Goal: Transaction & Acquisition: Purchase product/service

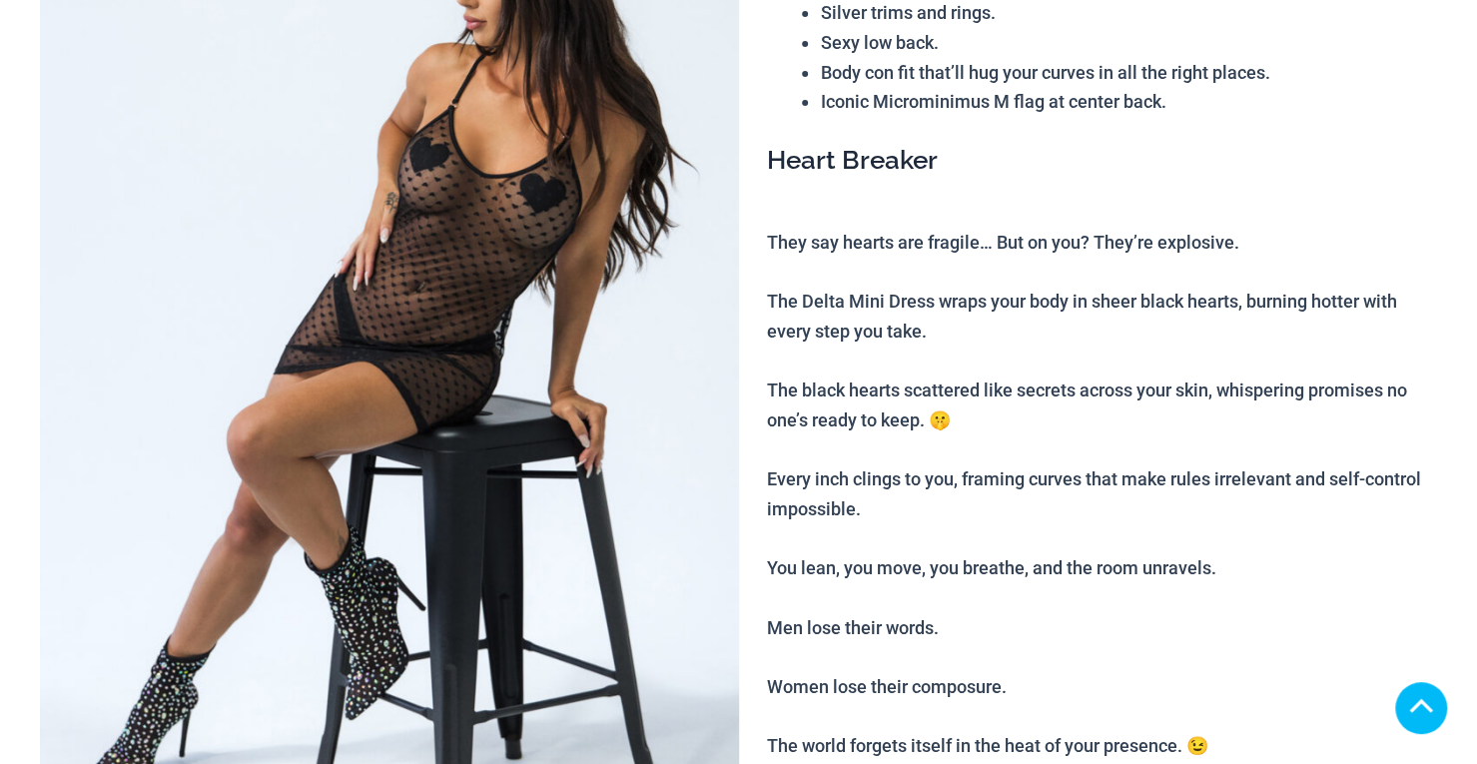
scroll to position [499, 0]
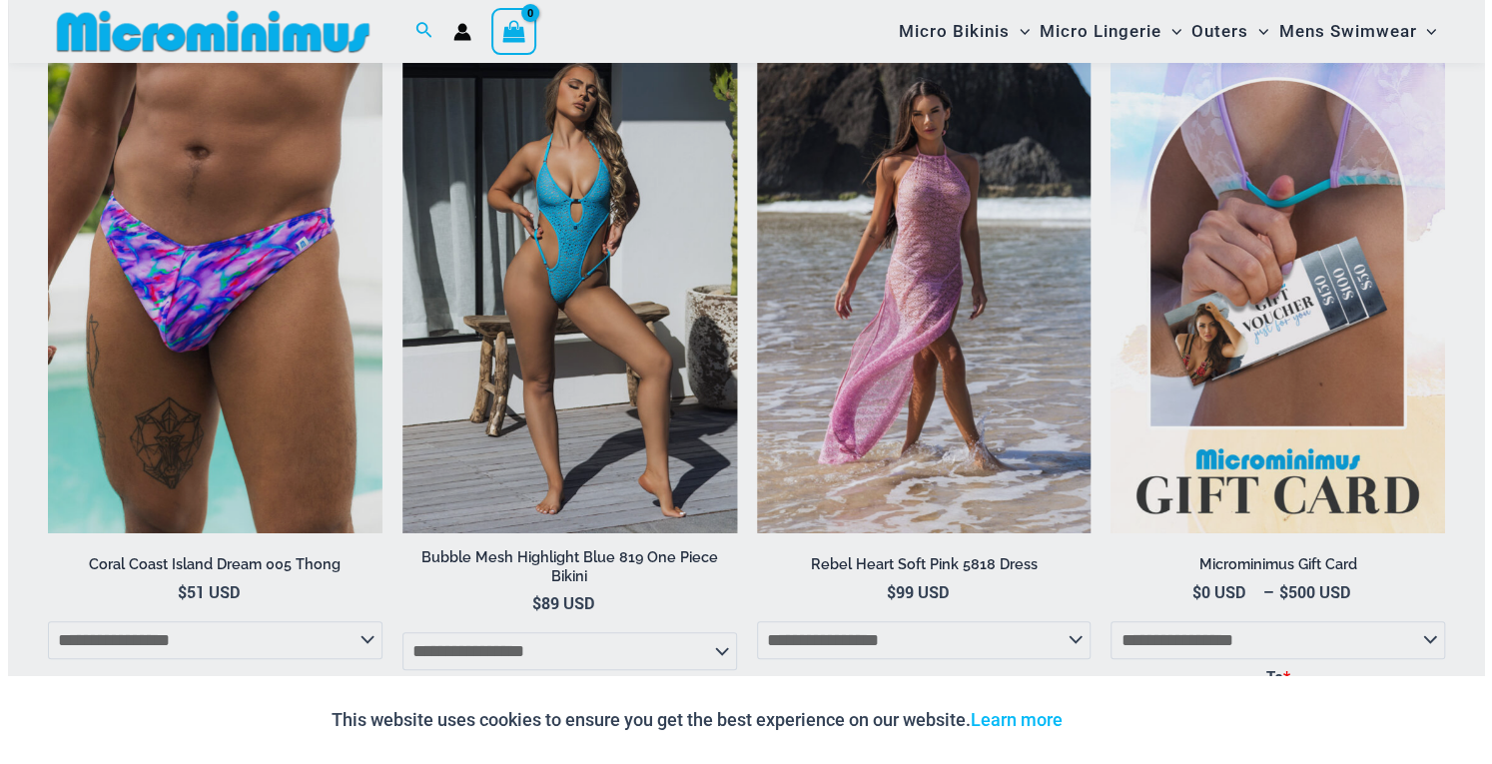
scroll to position [3415, 0]
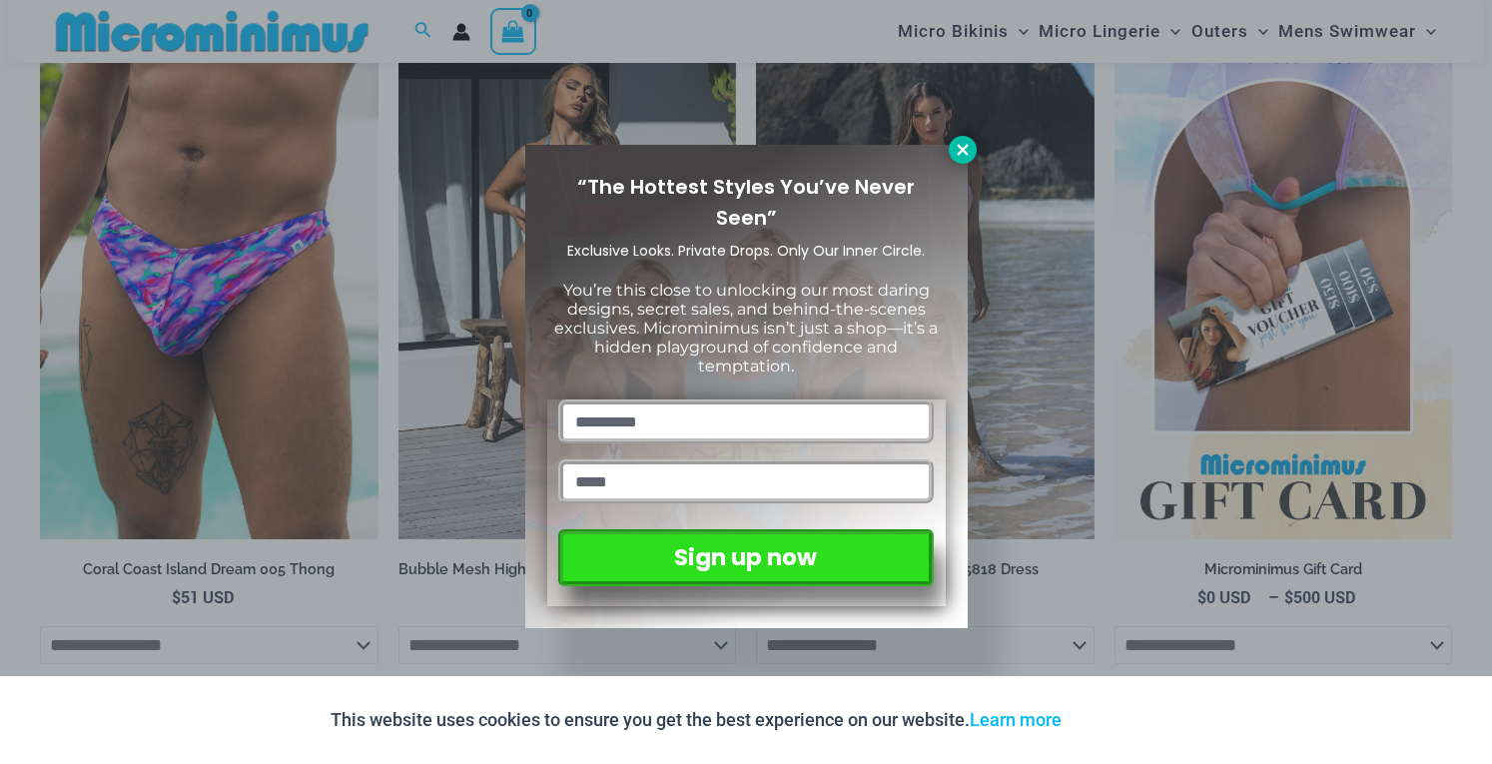
click at [966, 152] on icon at bounding box center [963, 150] width 18 height 18
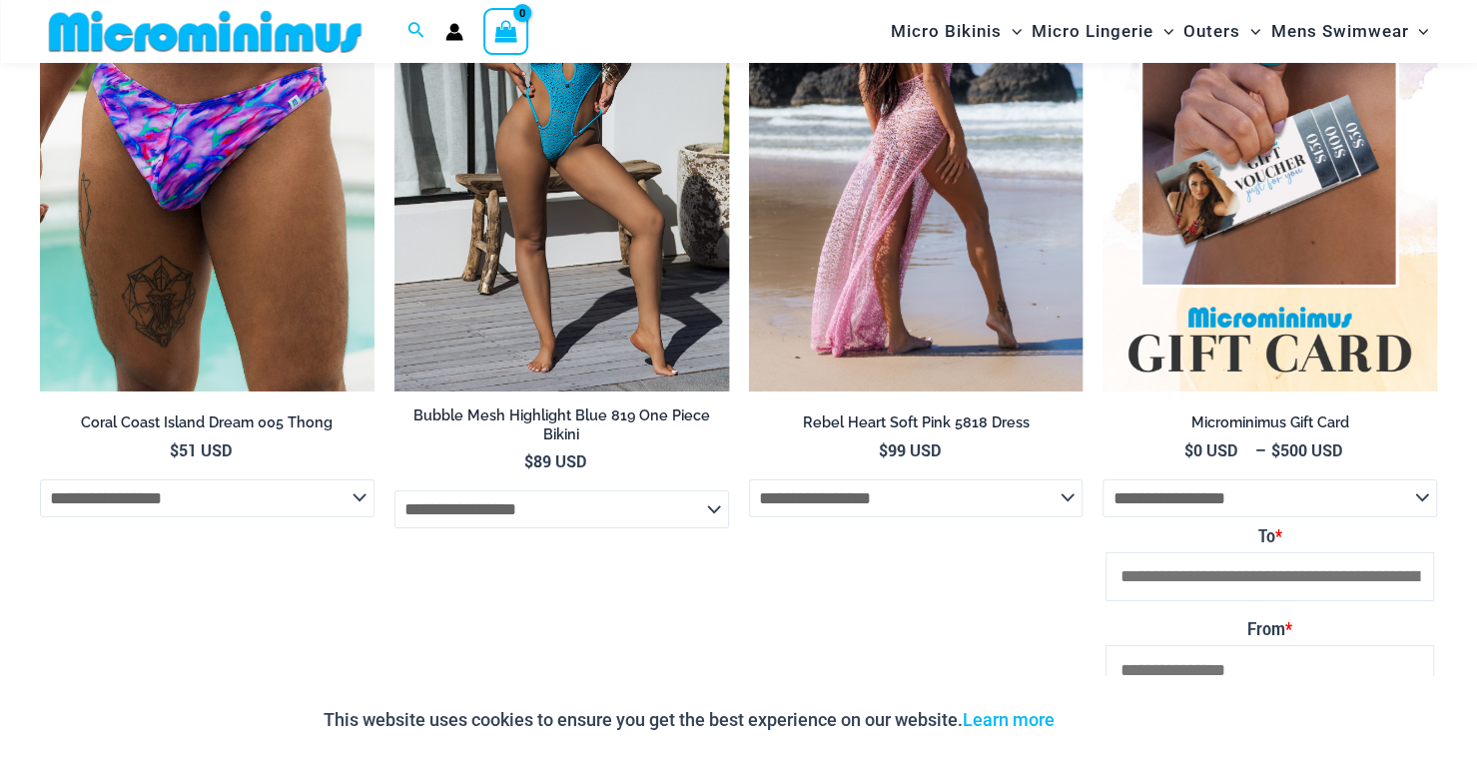
scroll to position [3383, 0]
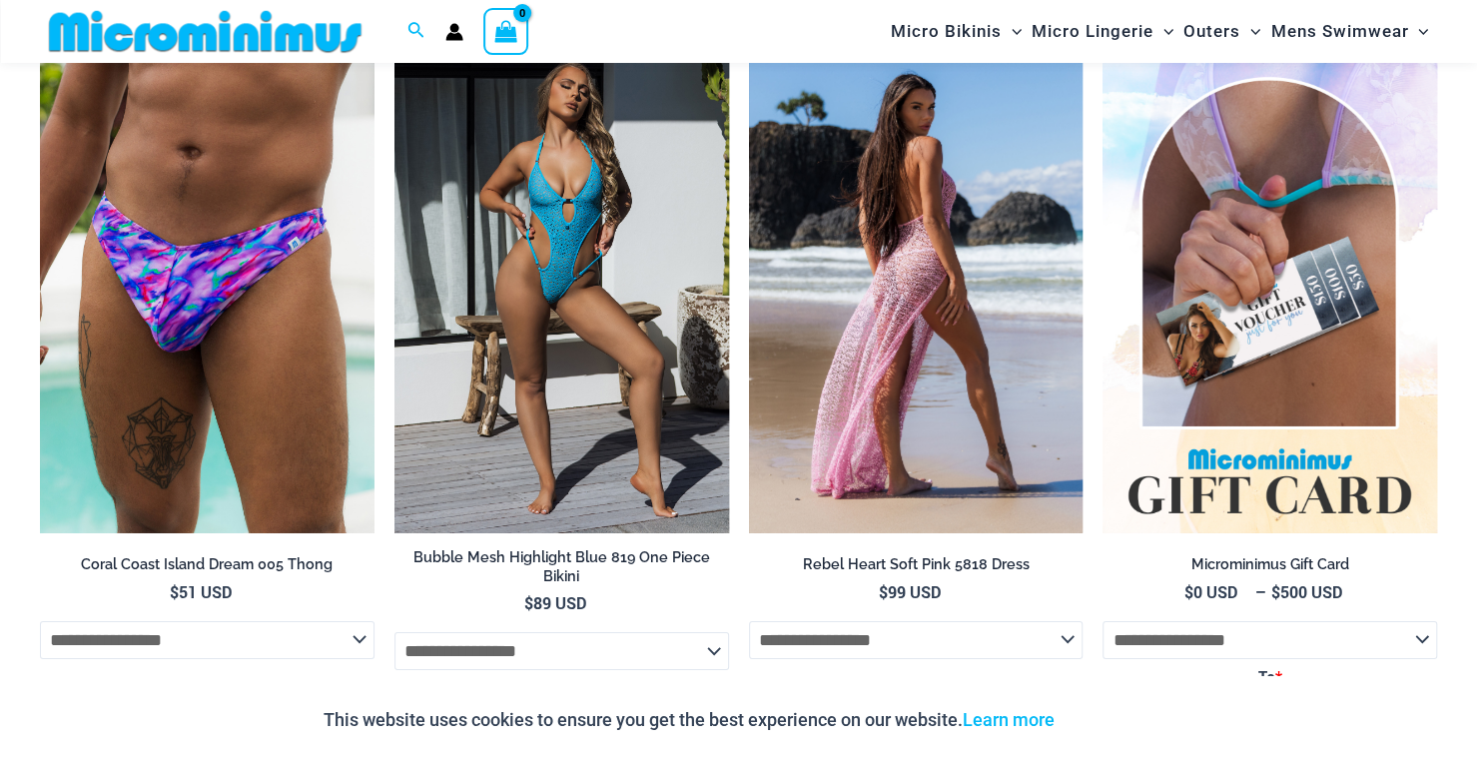
click at [876, 414] on img at bounding box center [916, 282] width 334 height 501
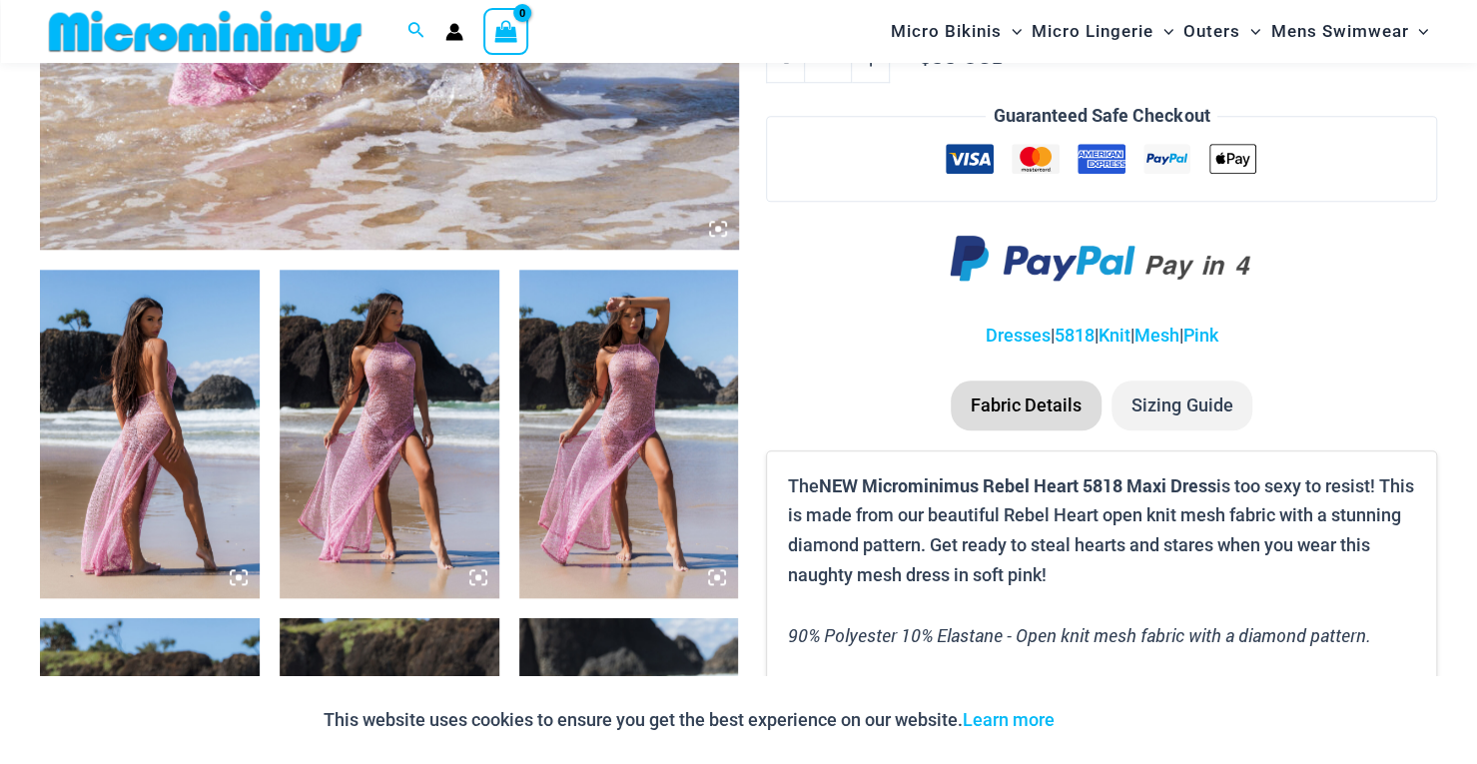
scroll to position [1380, 0]
